Goal: Information Seeking & Learning: Learn about a topic

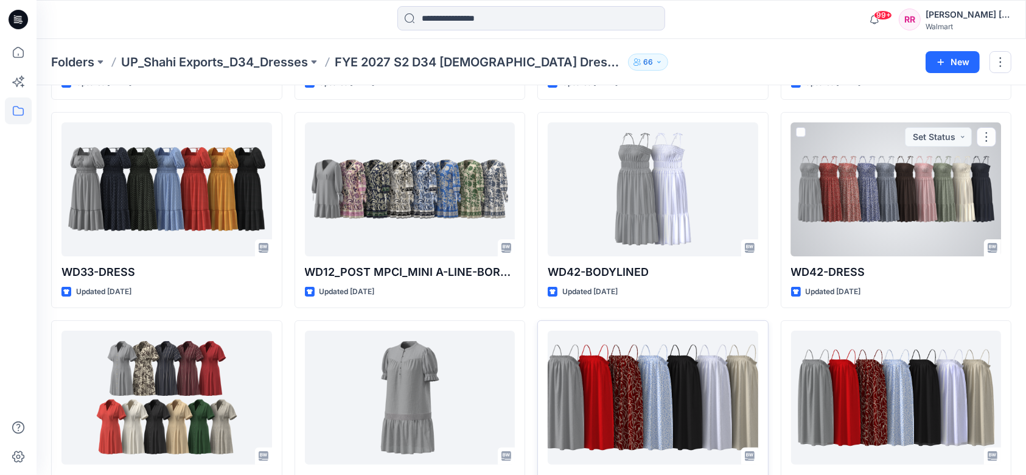
scroll to position [324, 0]
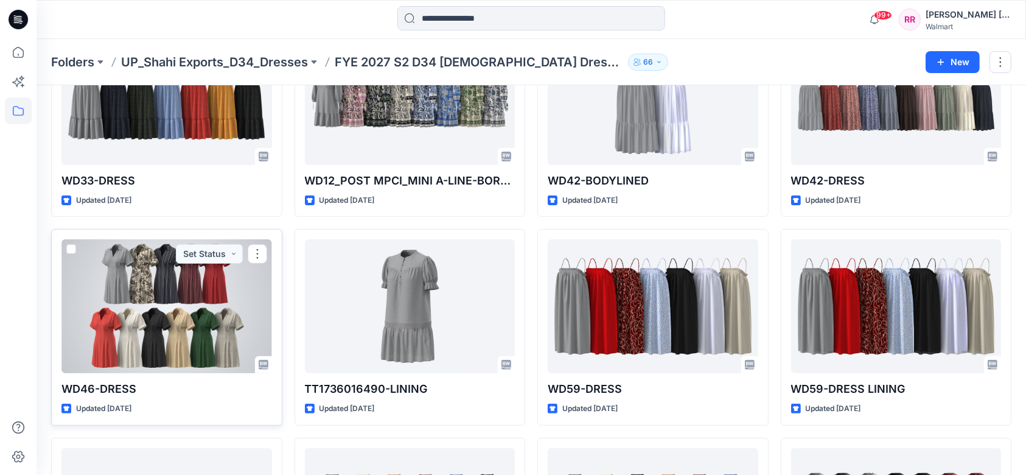
click at [174, 302] on div at bounding box center [166, 306] width 210 height 134
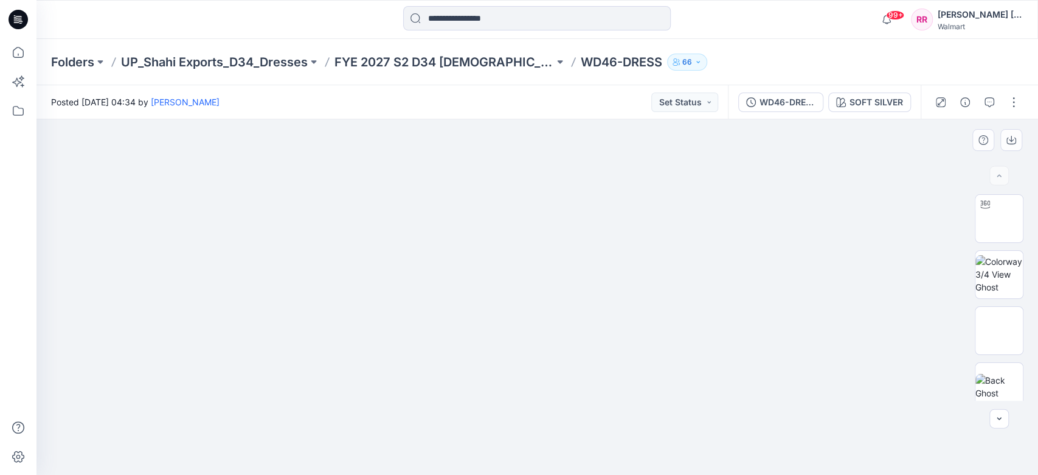
click at [636, 119] on img at bounding box center [537, 119] width 593 height 0
click at [889, 110] on button "SOFT SILVER" at bounding box center [870, 101] width 83 height 19
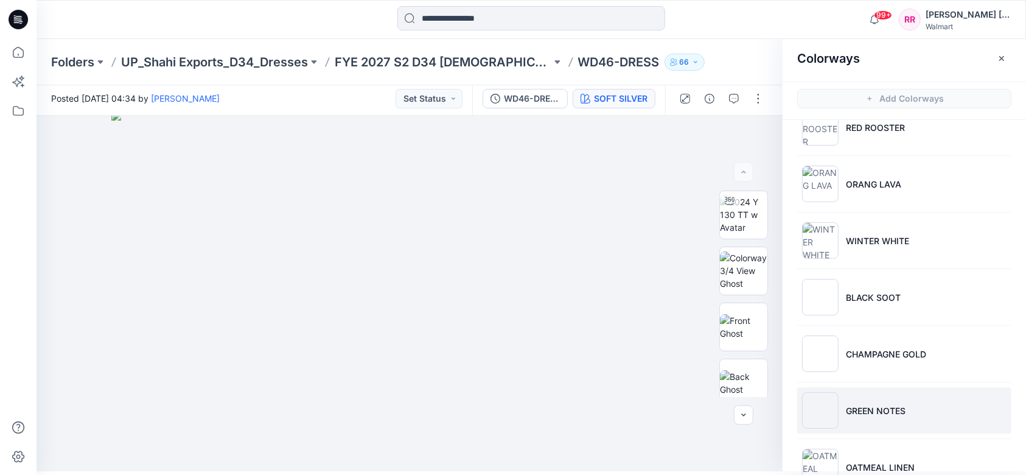
scroll to position [290, 0]
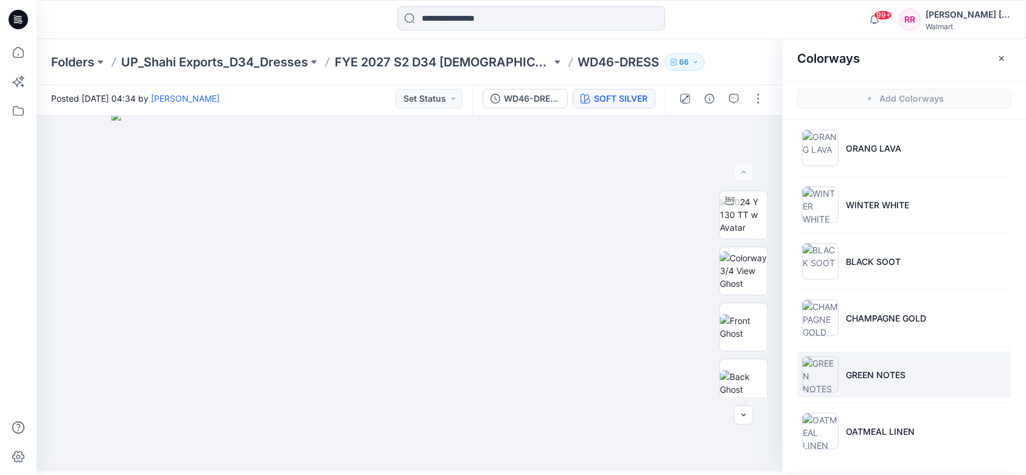
click at [896, 363] on li "GREEN NOTES" at bounding box center [904, 374] width 214 height 46
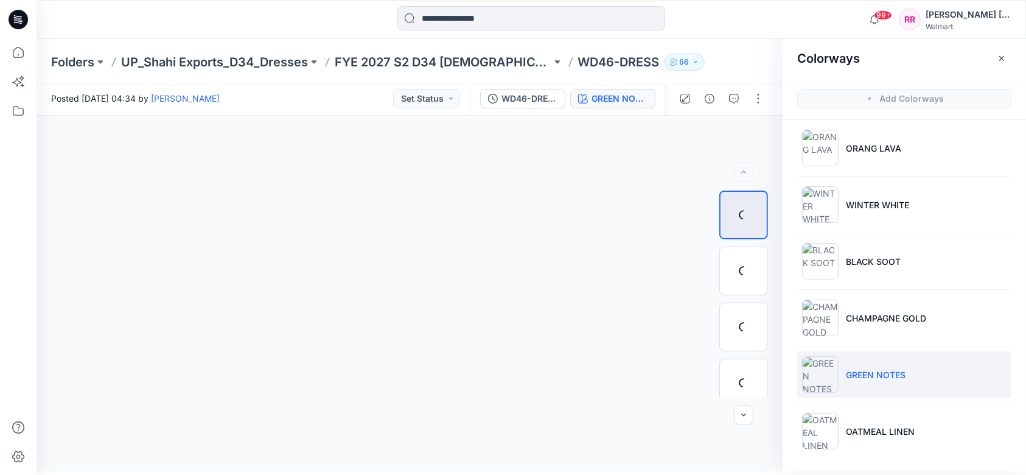
click at [888, 368] on p "GREEN NOTES" at bounding box center [876, 374] width 60 height 13
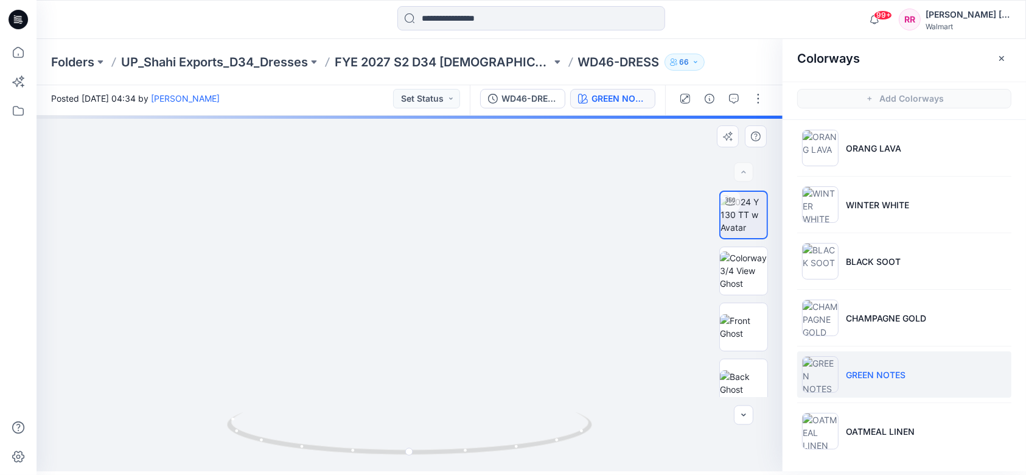
drag, startPoint x: 405, startPoint y: 340, endPoint x: 429, endPoint y: 255, distance: 88.4
drag, startPoint x: 432, startPoint y: 305, endPoint x: 435, endPoint y: 238, distance: 67.6
click at [435, 238] on img at bounding box center [411, 152] width 748 height 638
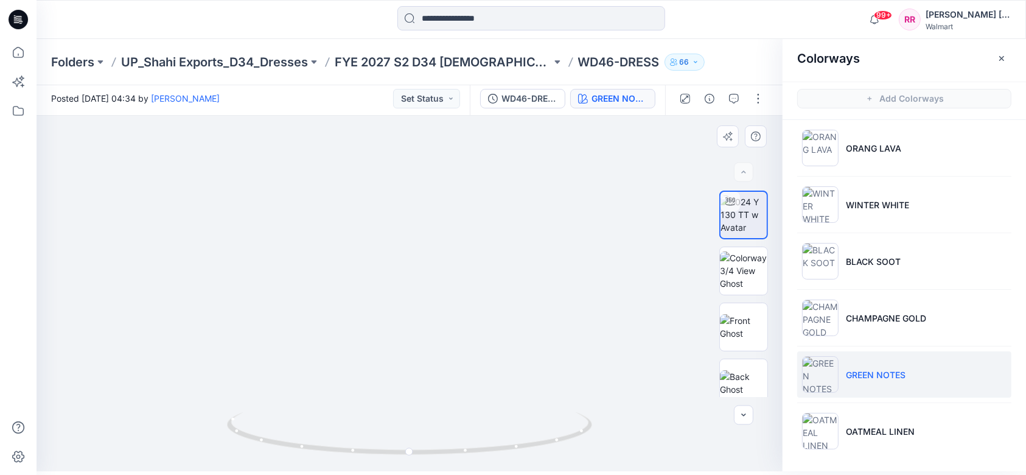
drag, startPoint x: 463, startPoint y: 201, endPoint x: 463, endPoint y: 212, distance: 11.6
click at [463, 212] on img at bounding box center [410, 221] width 574 height 500
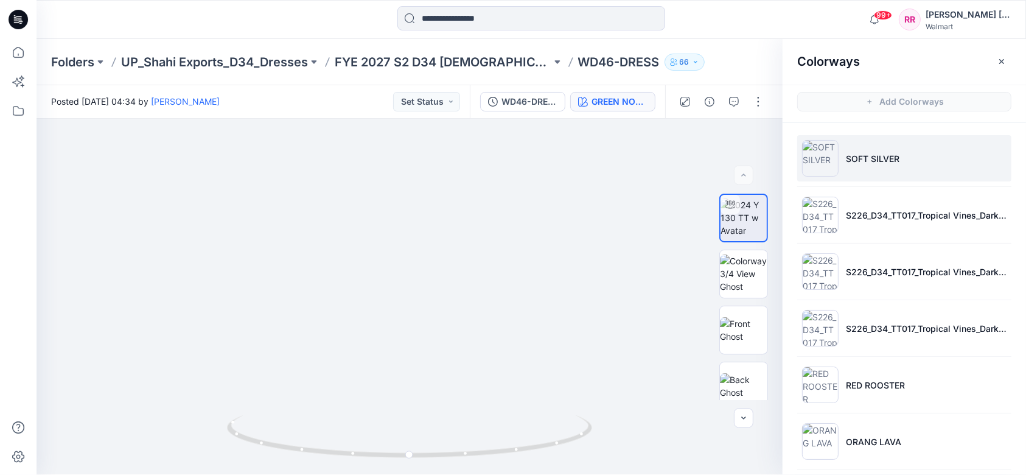
scroll to position [0, 0]
click at [923, 159] on li "SOFT SILVER" at bounding box center [904, 159] width 214 height 46
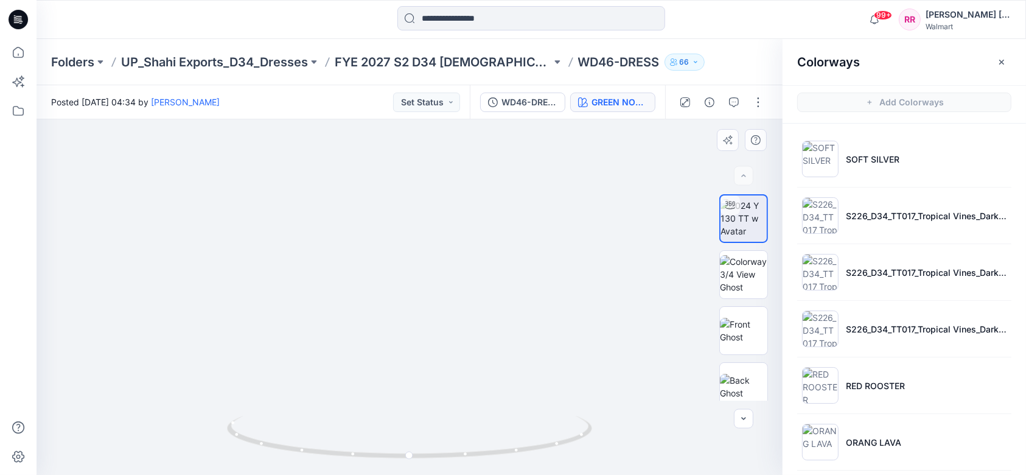
drag, startPoint x: 538, startPoint y: 224, endPoint x: 529, endPoint y: 223, distance: 9.2
click at [537, 223] on img at bounding box center [410, 224] width 574 height 501
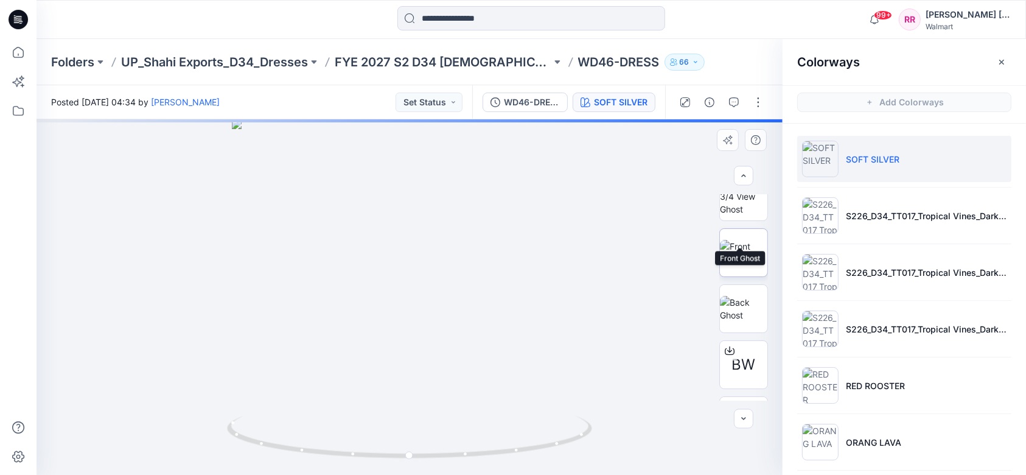
scroll to position [122, 0]
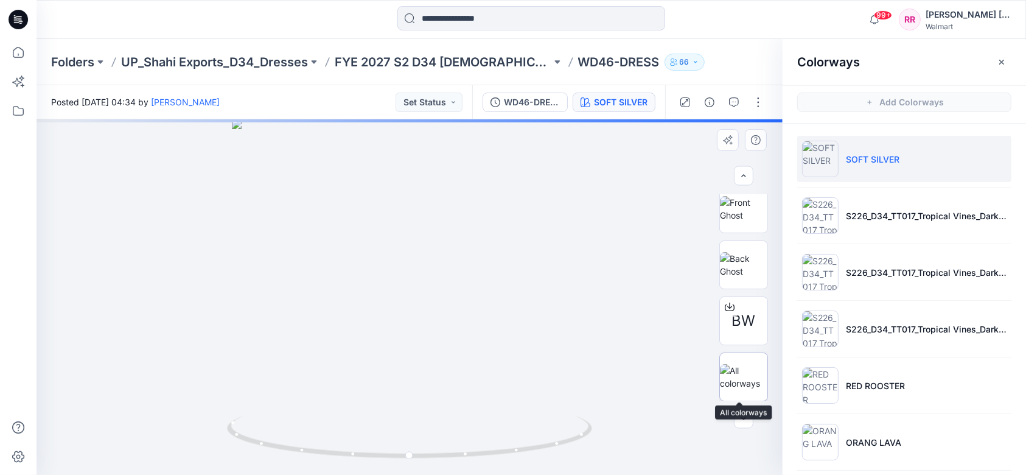
click at [745, 366] on img at bounding box center [743, 377] width 47 height 26
